Goal: Navigation & Orientation: Find specific page/section

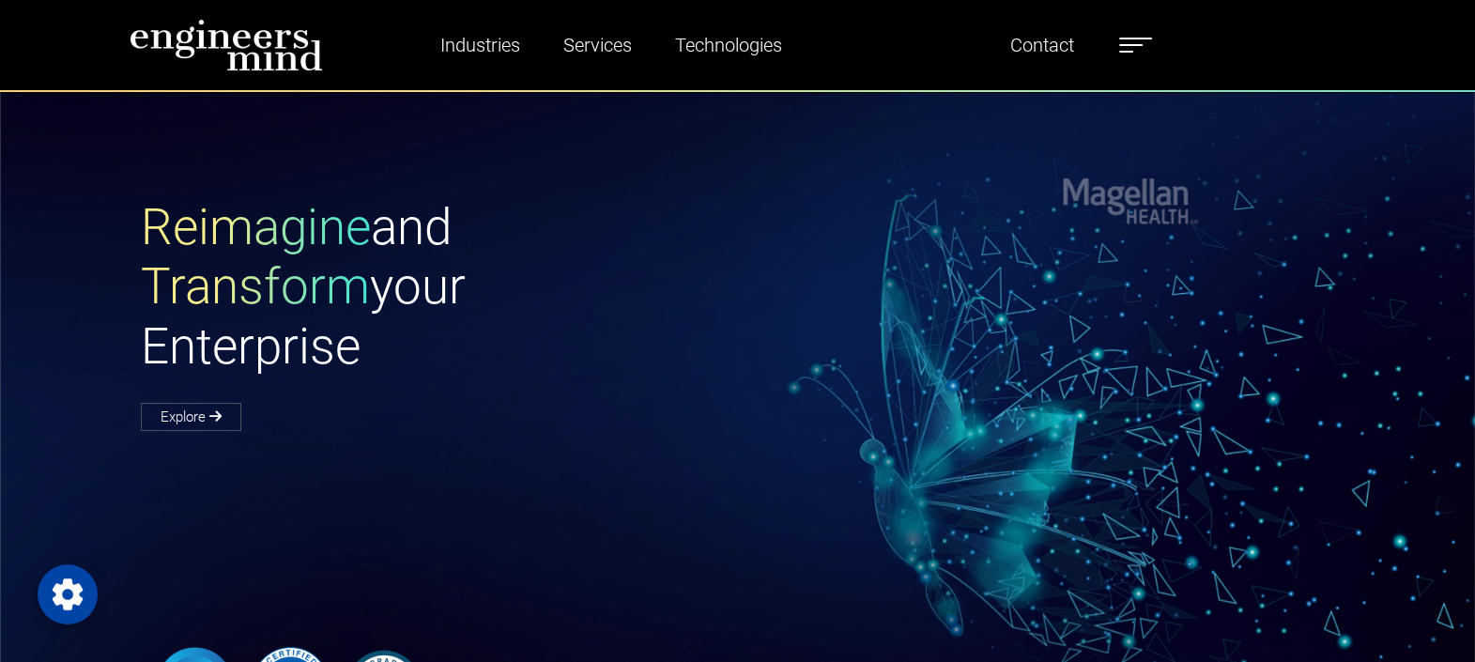
click at [1122, 59] on ul "Industries Financial Services Healthcare Manufacturing Services Digital Transfo…" at bounding box center [775, 44] width 773 height 43
click at [1125, 56] on label at bounding box center [1135, 45] width 33 height 24
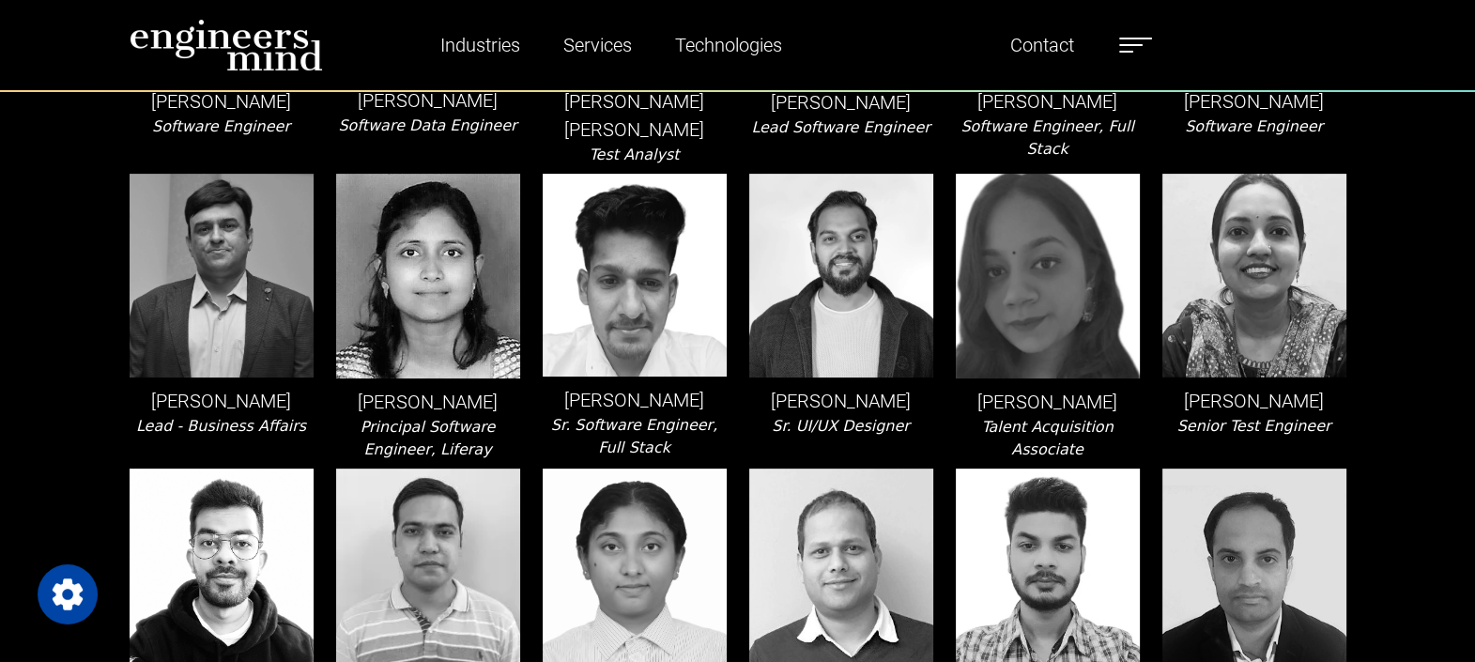
scroll to position [1002, 0]
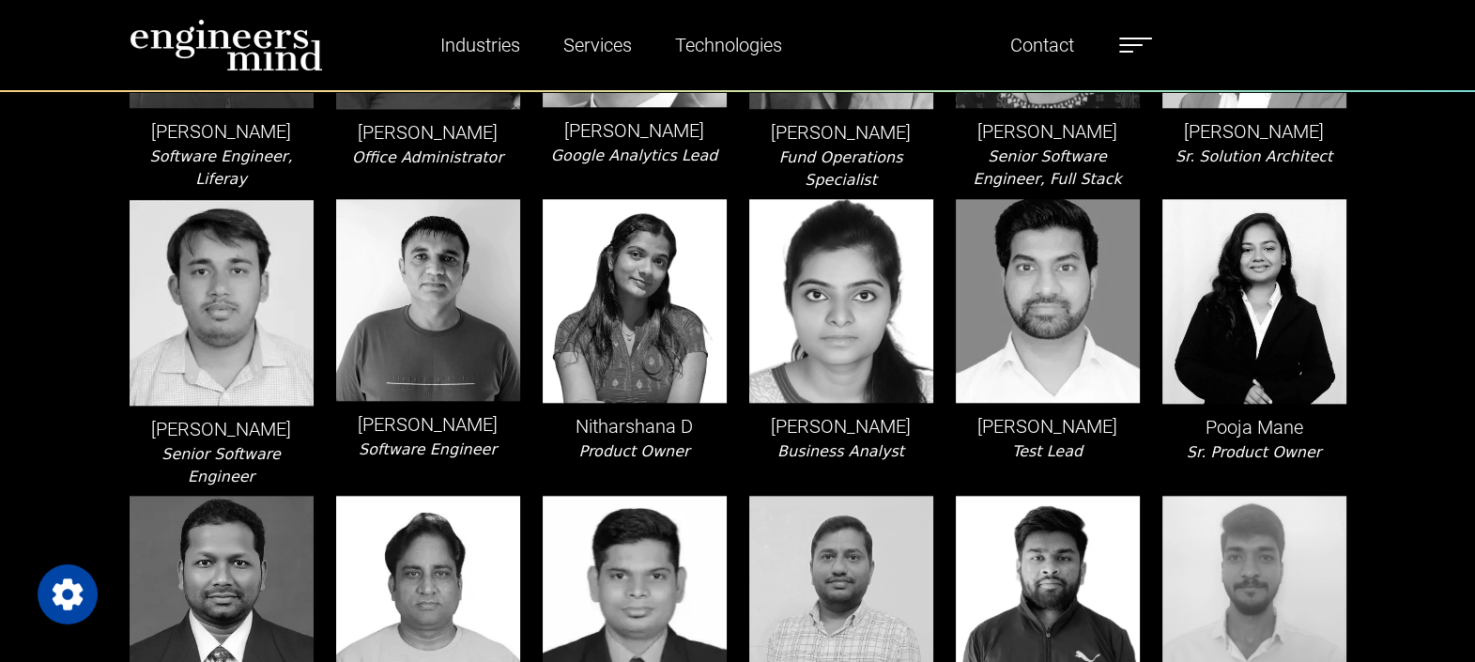
scroll to position [2464, 0]
